Goal: Task Accomplishment & Management: Manage account settings

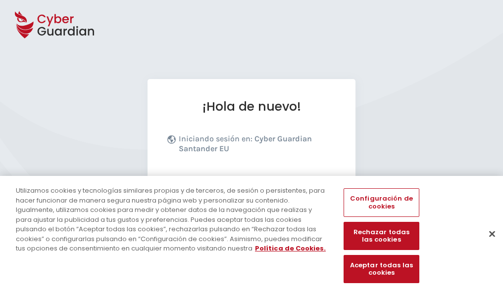
scroll to position [121, 0]
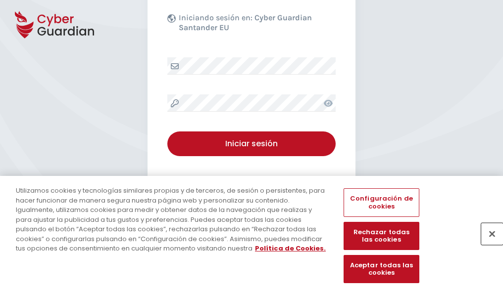
click at [487, 244] on button "Cerrar" at bounding box center [492, 234] width 22 height 22
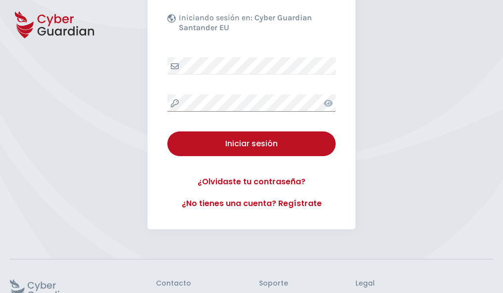
scroll to position [192, 0]
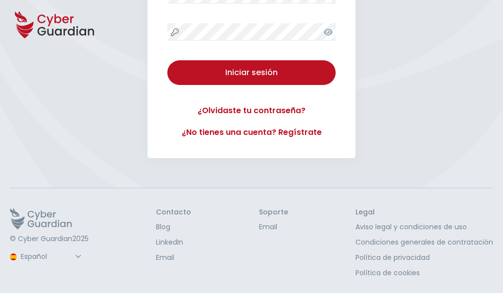
click at [167, 60] on button "Iniciar sesión" at bounding box center [251, 72] width 168 height 25
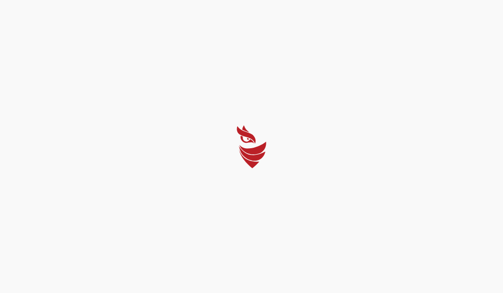
scroll to position [0, 0]
select select "English"
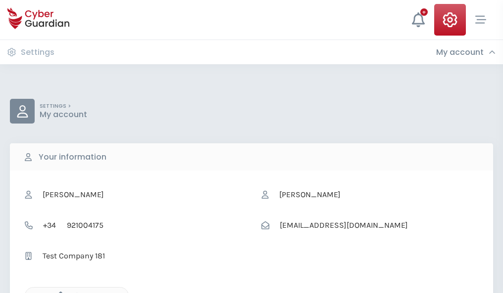
click at [58, 292] on icon "button" at bounding box center [58, 296] width 8 height 8
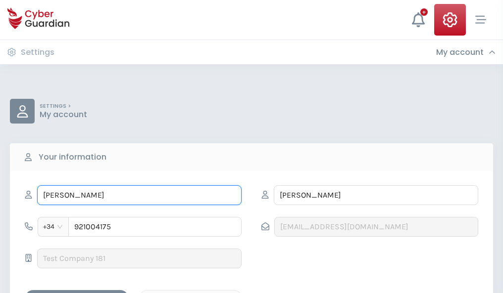
click at [139, 195] on input "[PERSON_NAME]" at bounding box center [139, 195] width 204 height 20
type input "B"
type input "Buenaventura"
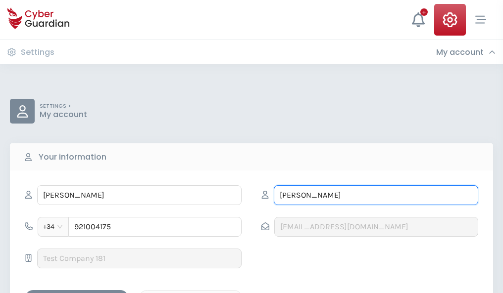
click at [375, 195] on input "MORA" at bounding box center [376, 195] width 204 height 20
type input "M"
type input "Fábregas"
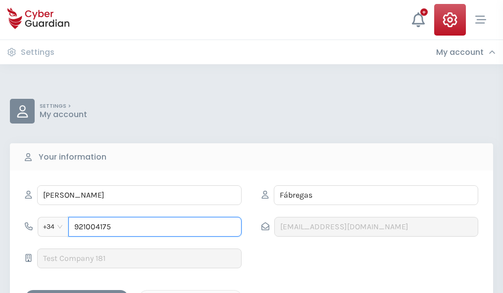
click at [155, 227] on input "921004175" at bounding box center [154, 227] width 173 height 20
type input "9"
type input "845315885"
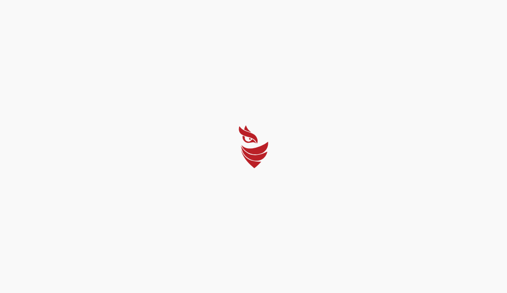
select select "English"
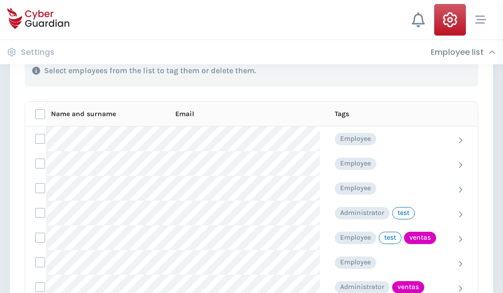
scroll to position [448, 0]
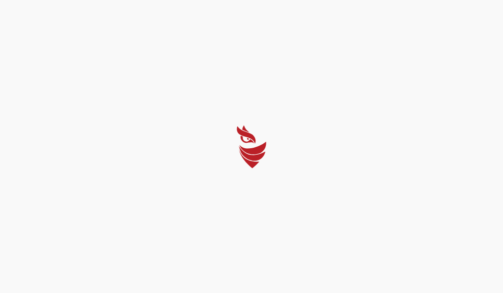
select select "English"
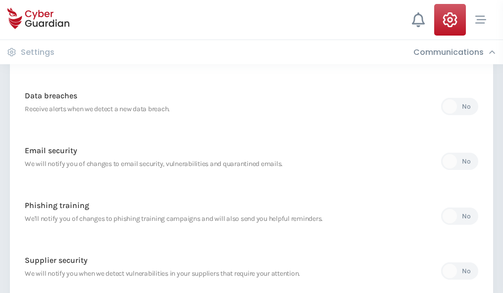
scroll to position [521, 0]
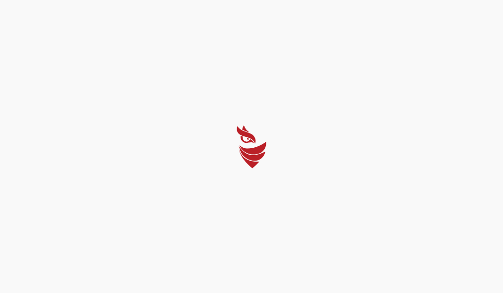
select select "English"
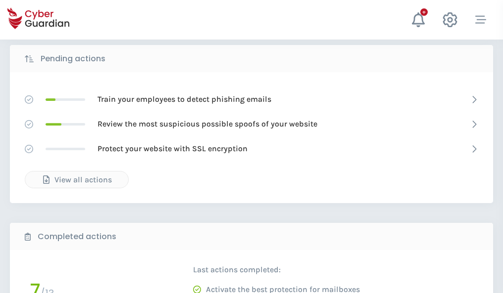
scroll to position [548, 0]
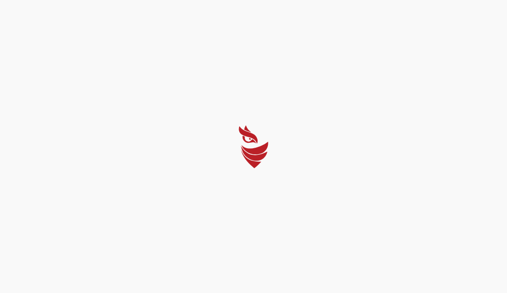
select select "English"
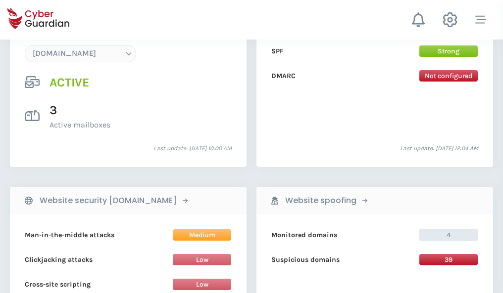
scroll to position [1054, 0]
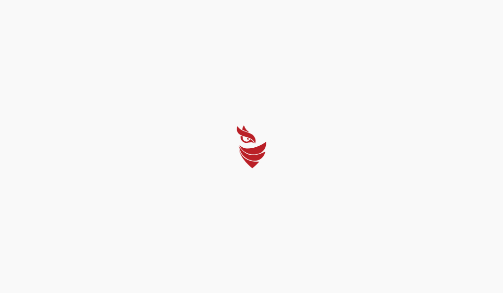
select select "English"
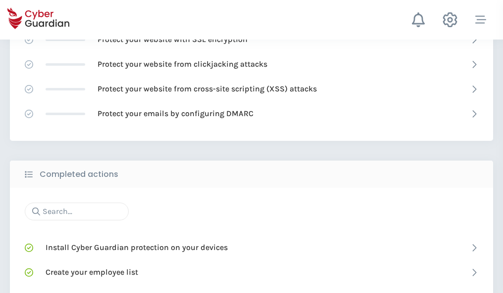
scroll to position [659, 0]
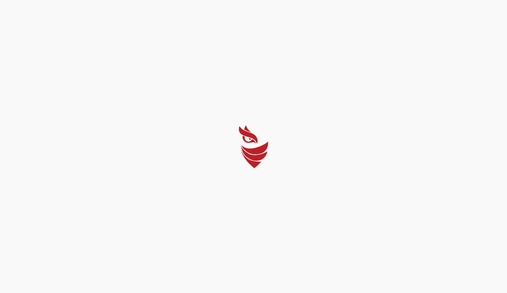
select select "English"
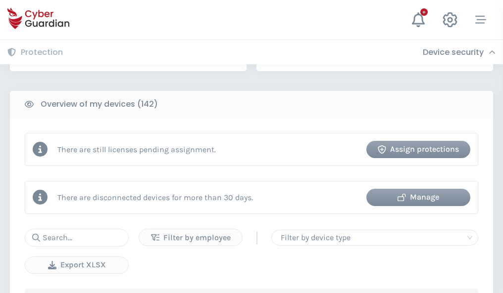
scroll to position [959, 0]
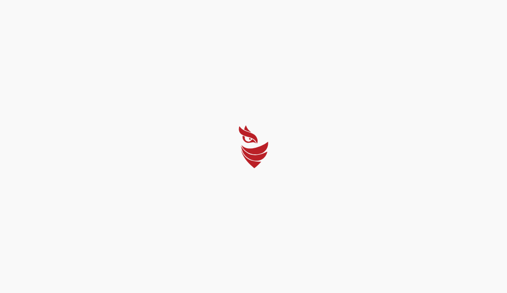
select select "English"
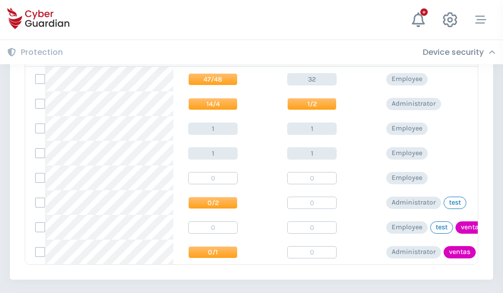
scroll to position [459, 0]
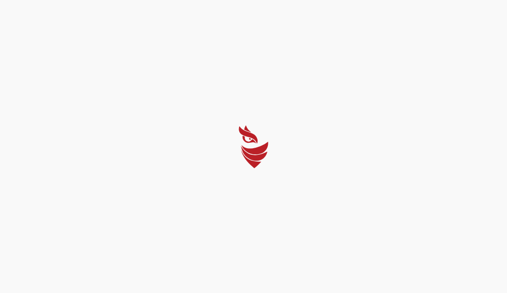
select select "English"
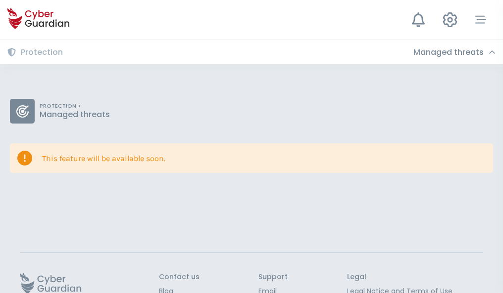
scroll to position [64, 0]
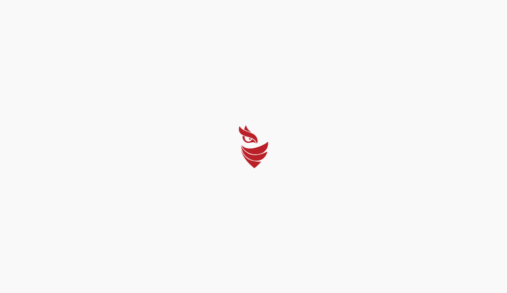
select select "English"
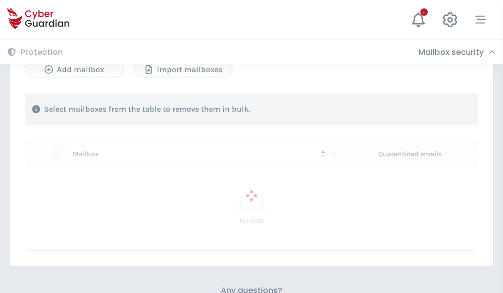
scroll to position [423, 0]
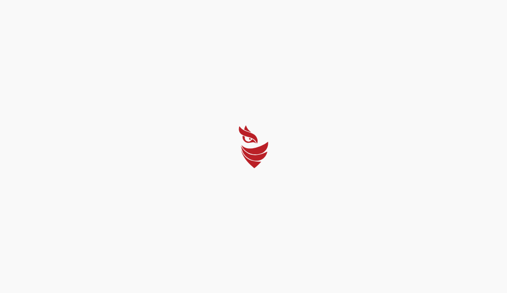
select select "English"
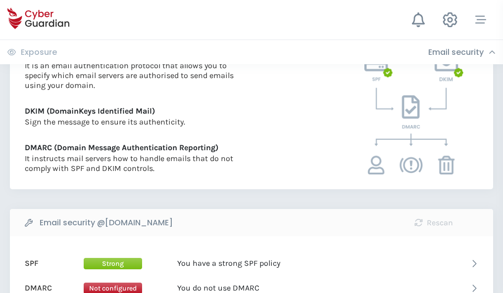
scroll to position [534, 0]
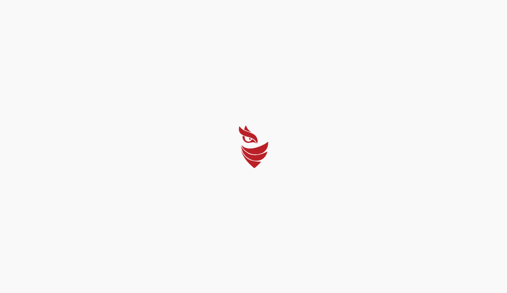
select select "English"
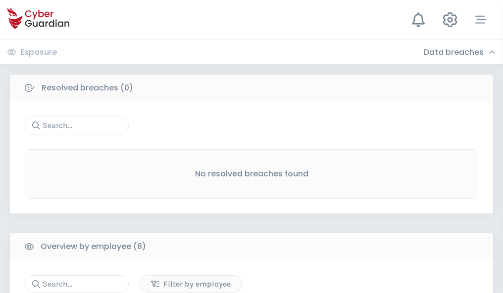
scroll to position [843, 0]
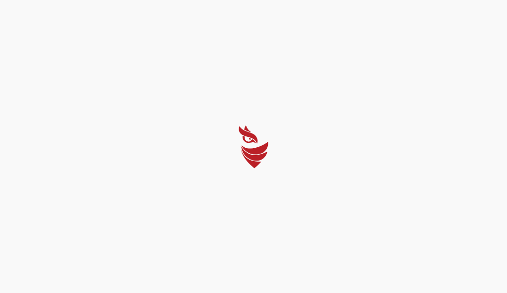
select select "English"
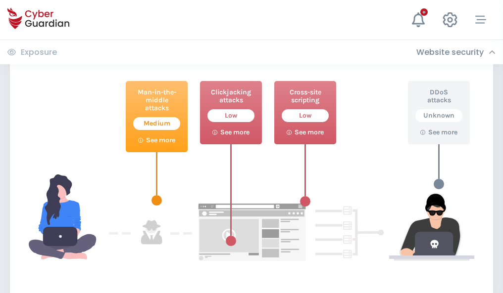
scroll to position [539, 0]
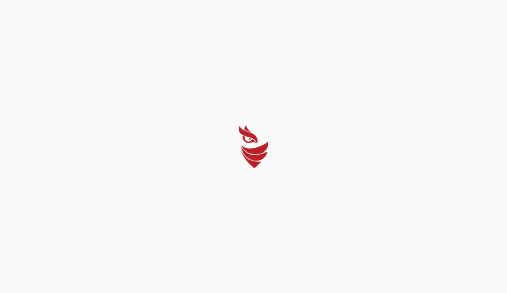
select select "English"
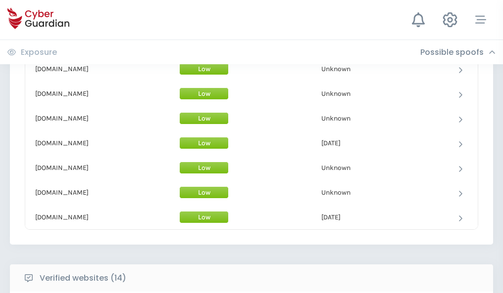
scroll to position [965, 0]
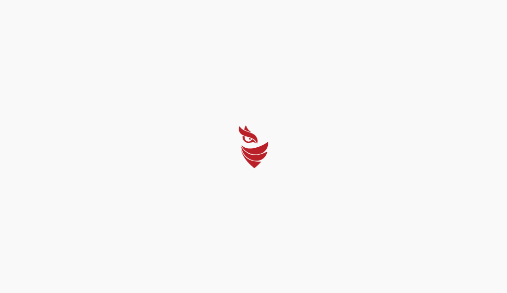
select select "English"
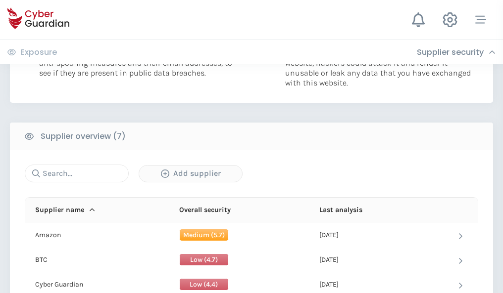
scroll to position [641, 0]
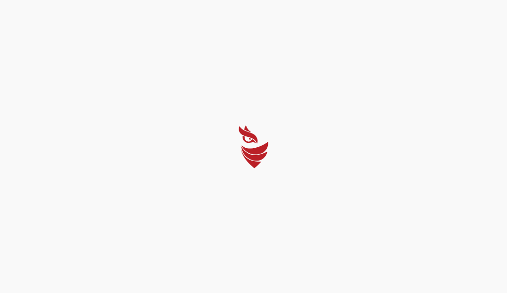
select select "English"
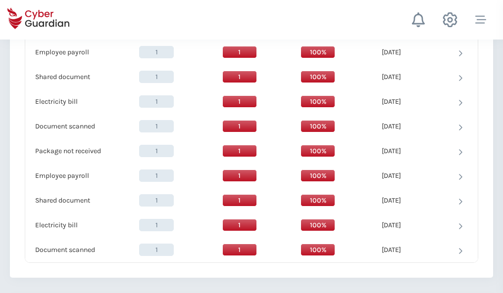
scroll to position [1014, 0]
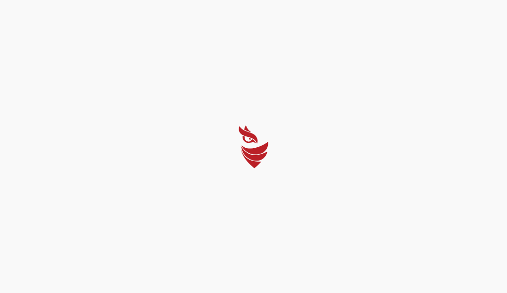
select select "English"
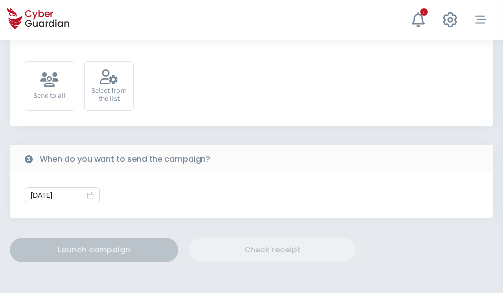
scroll to position [362, 0]
